Goal: Find specific page/section: Find specific page/section

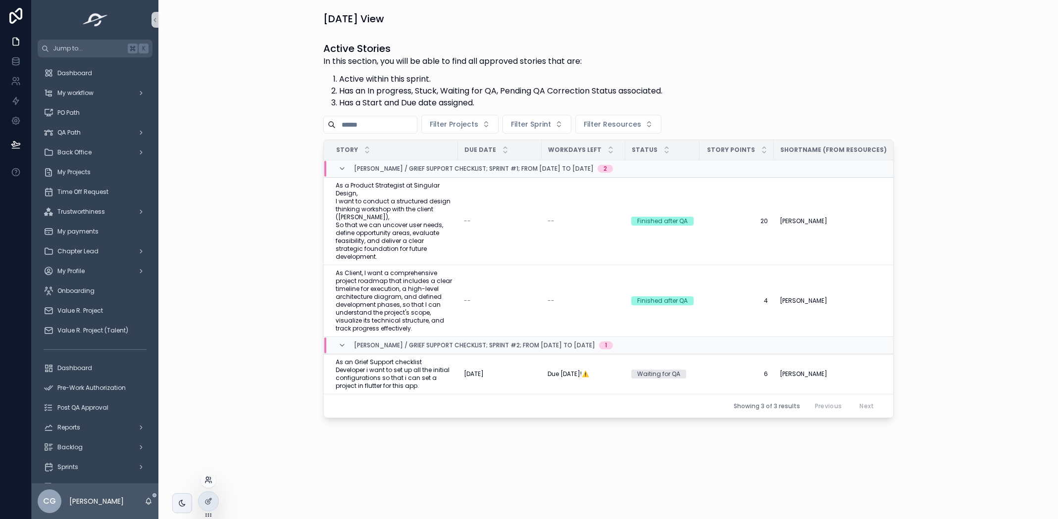
click at [207, 476] on icon at bounding box center [208, 480] width 8 height 8
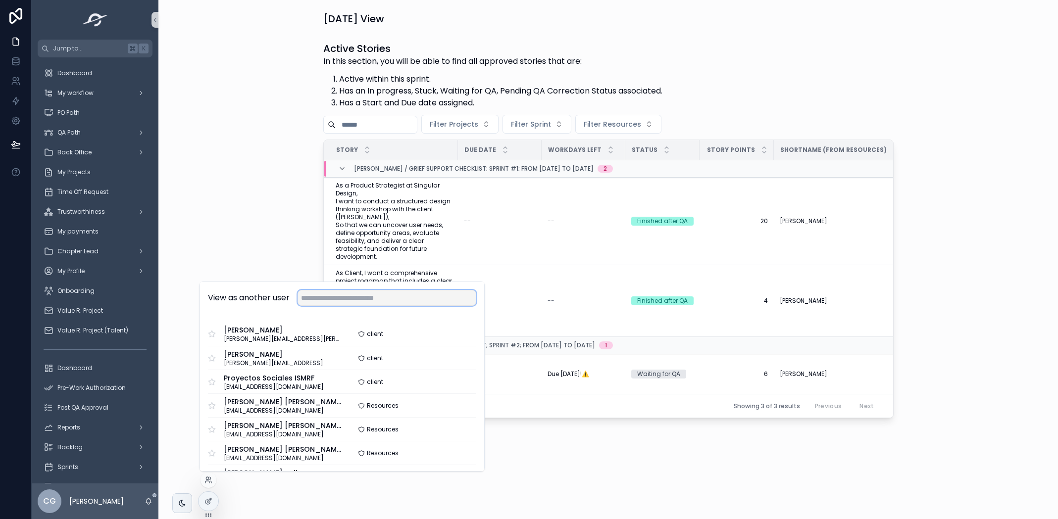
click at [330, 304] on input "text" at bounding box center [387, 298] width 179 height 16
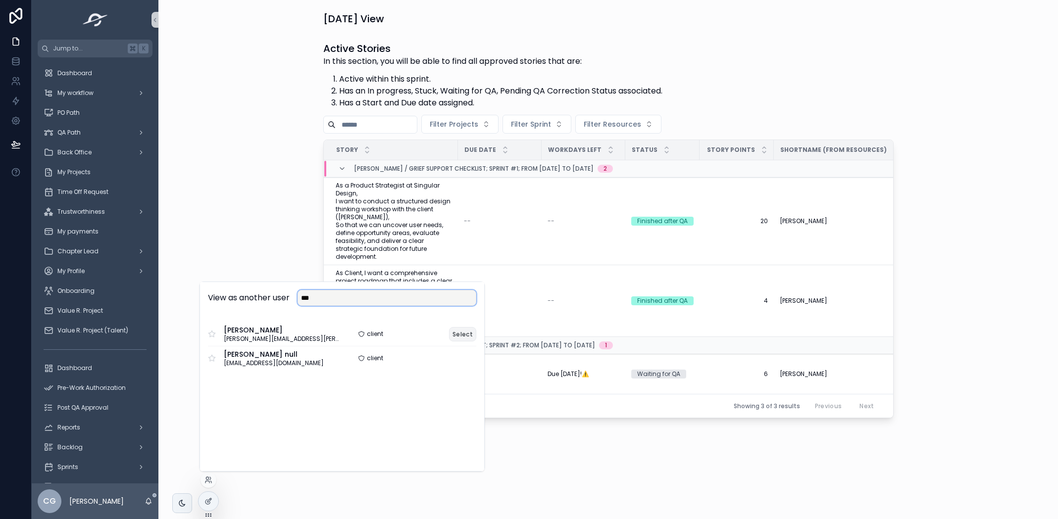
type input "***"
click at [458, 337] on button "Select" at bounding box center [462, 334] width 27 height 14
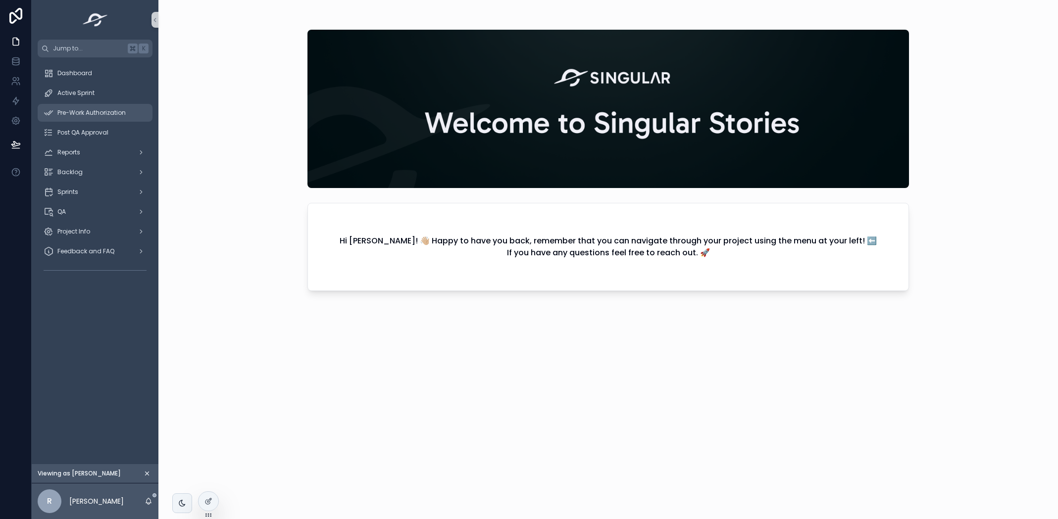
click at [131, 116] on div "Pre-Work Authorization" at bounding box center [95, 113] width 103 height 16
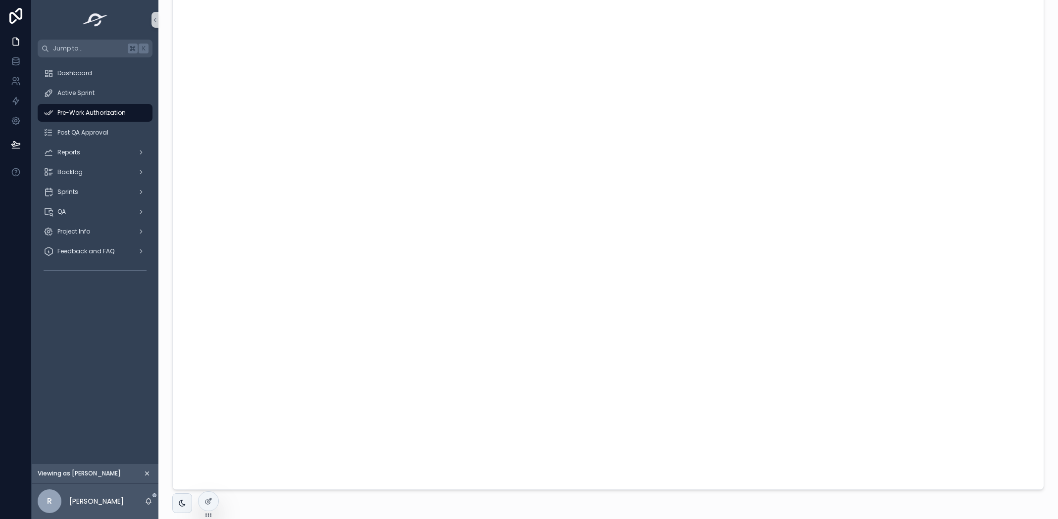
scroll to position [42, 0]
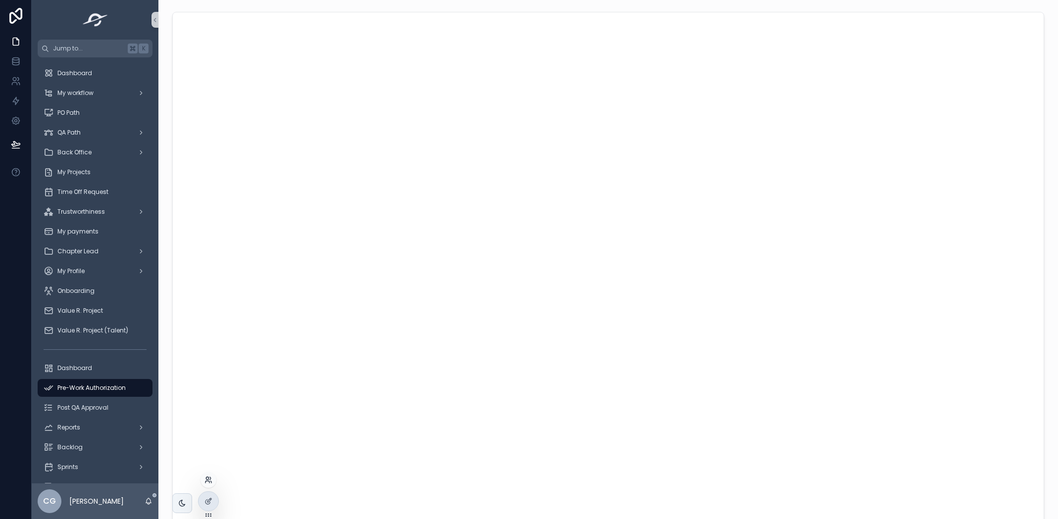
click at [211, 482] on icon at bounding box center [208, 480] width 8 height 8
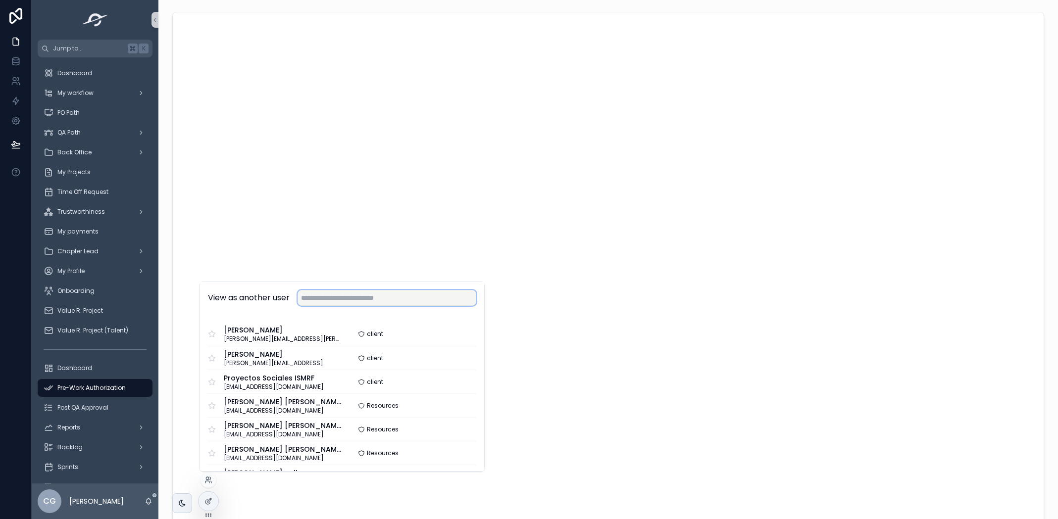
click at [331, 295] on input "text" at bounding box center [387, 298] width 179 height 16
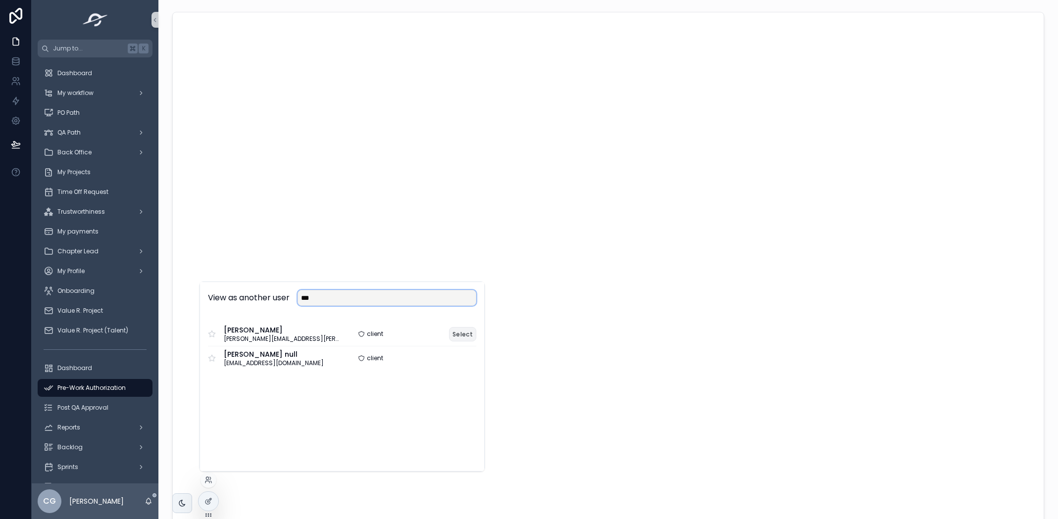
type input "***"
click at [470, 332] on button "Select" at bounding box center [462, 334] width 27 height 14
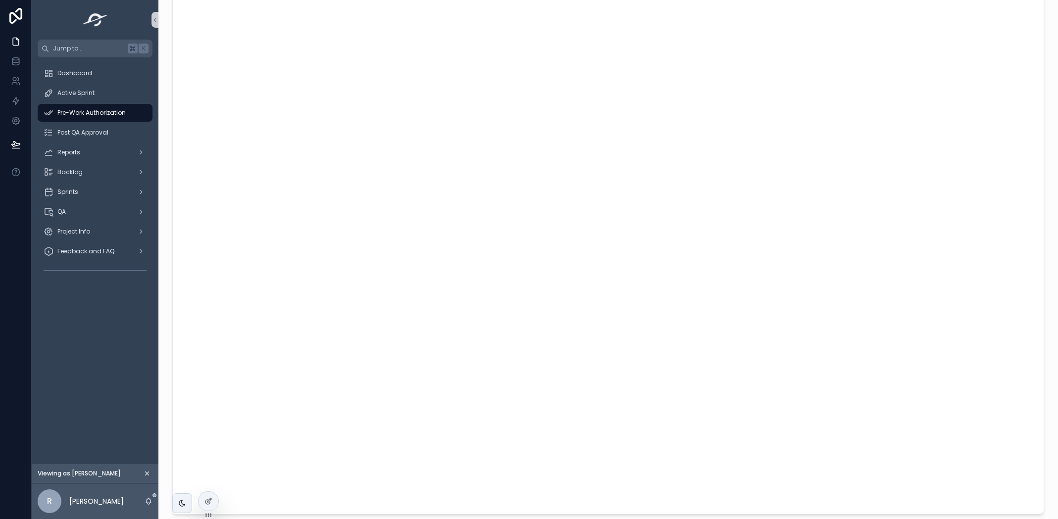
scroll to position [2, 0]
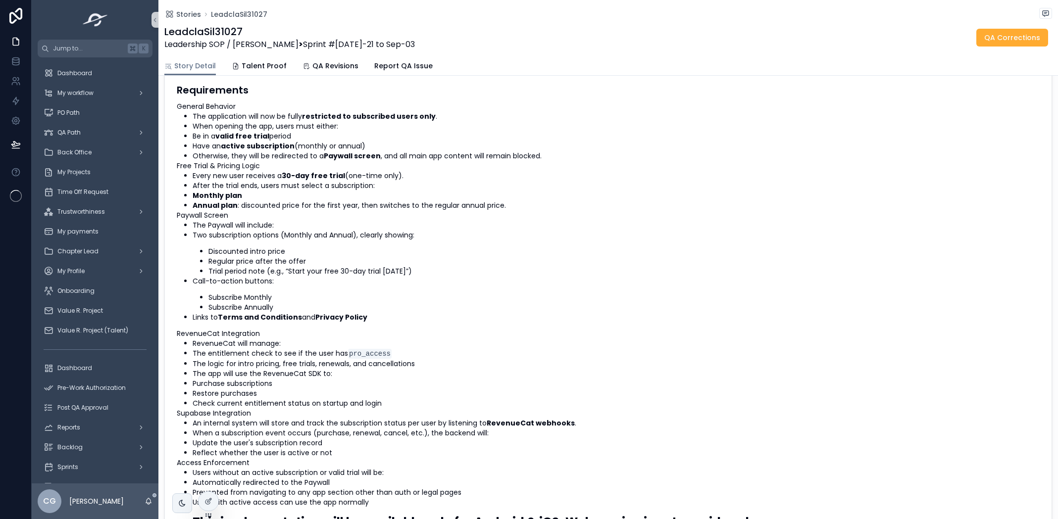
scroll to position [145, 0]
